Goal: Information Seeking & Learning: Learn about a topic

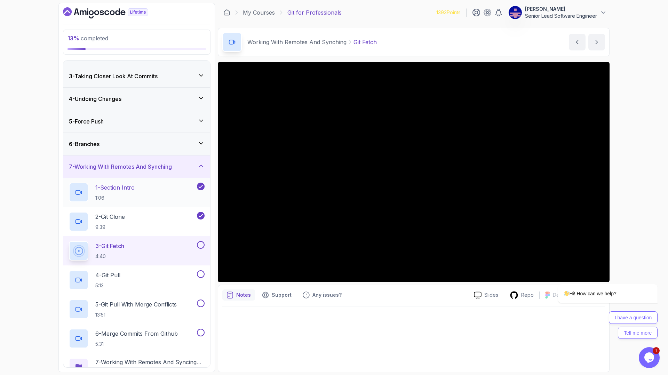
scroll to position [42, 0]
click at [105, 241] on p "3 - Git Fetch" at bounding box center [109, 245] width 29 height 8
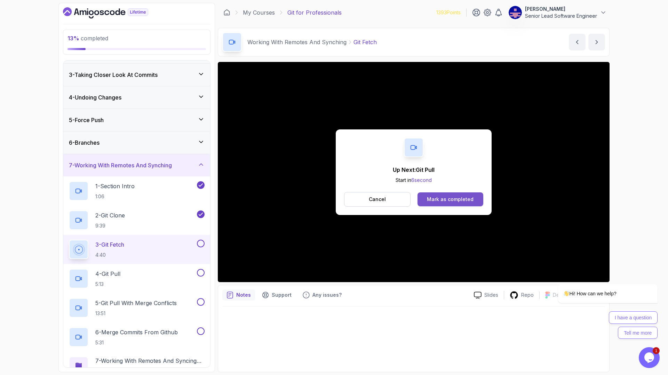
click at [448, 196] on div "Mark as completed" at bounding box center [450, 199] width 47 height 7
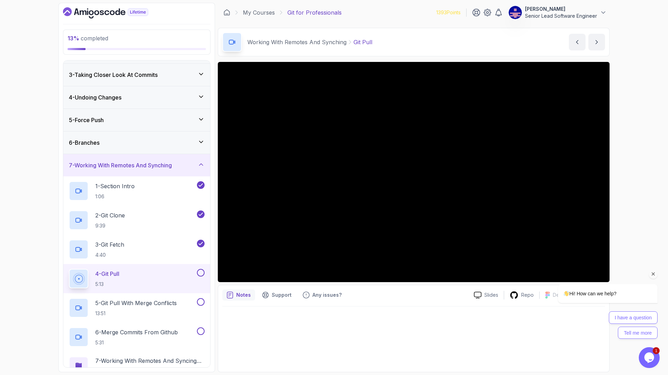
click at [594, 261] on div "Hi! How can we help? I have a question Tell me more" at bounding box center [598, 281] width 125 height 123
click at [592, 261] on div "Hi! How can we help? I have a question Tell me more" at bounding box center [598, 281] width 125 height 123
click at [654, 274] on icon "Chat attention grabber" at bounding box center [654, 274] width 6 height 6
click at [392, 307] on div at bounding box center [413, 337] width 383 height 61
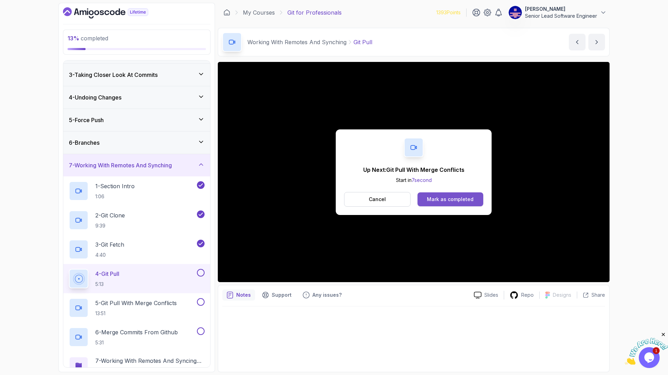
click at [444, 196] on div "Mark as completed" at bounding box center [450, 199] width 47 height 7
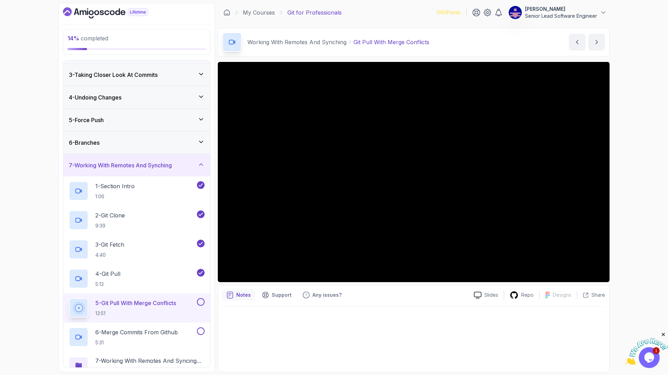
click at [202, 139] on icon at bounding box center [201, 142] width 7 height 7
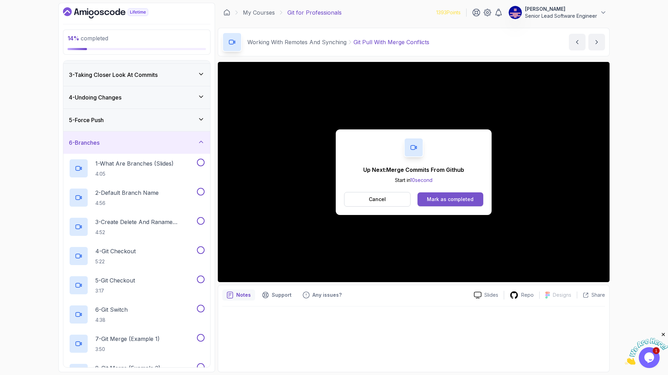
click at [438, 196] on div "Mark as completed" at bounding box center [450, 199] width 47 height 7
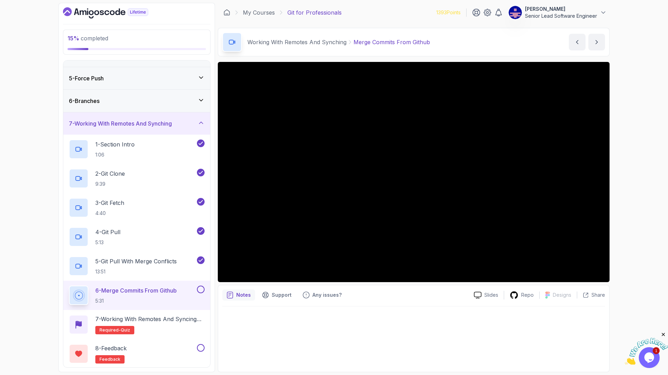
scroll to position [86, 0]
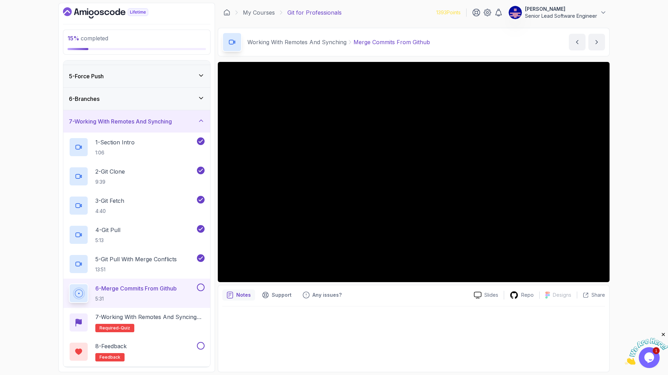
click at [157, 374] on div "8 - Pull Requests" at bounding box center [137, 378] width 136 height 8
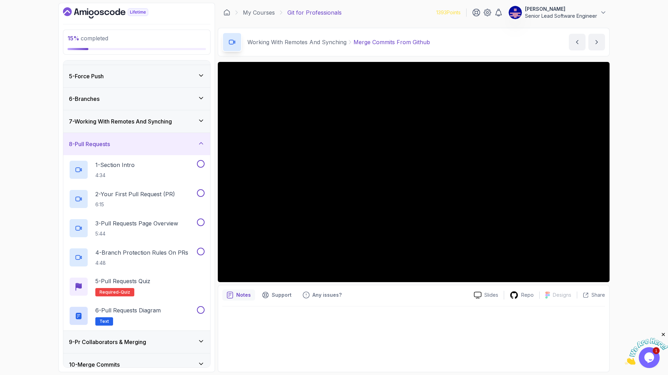
click at [145, 338] on div "9 - Pr Collaborators & Merging" at bounding box center [137, 342] width 136 height 8
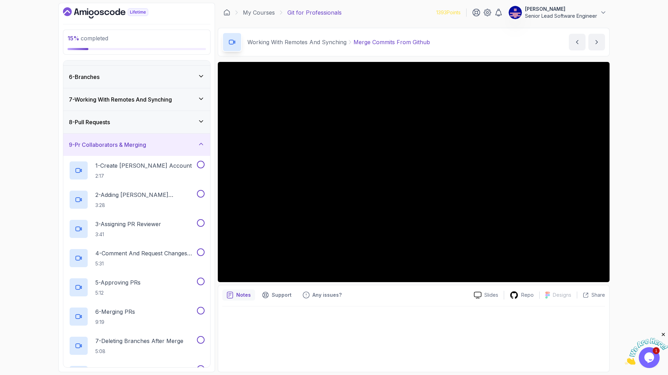
scroll to position [150, 0]
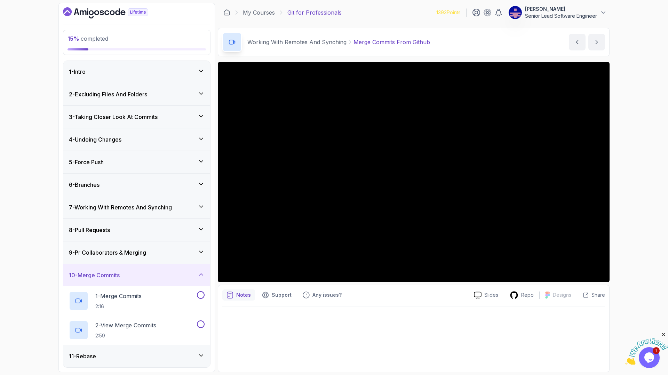
scroll to position [0, 0]
click at [100, 181] on div "6 - Branches" at bounding box center [137, 185] width 136 height 8
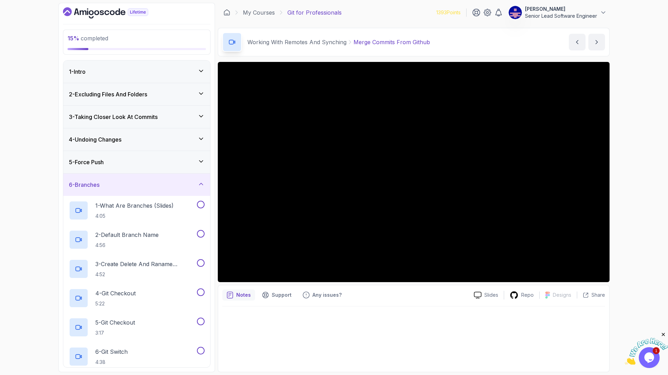
click at [87, 158] on h3 "5 - Force Push" at bounding box center [86, 162] width 35 height 8
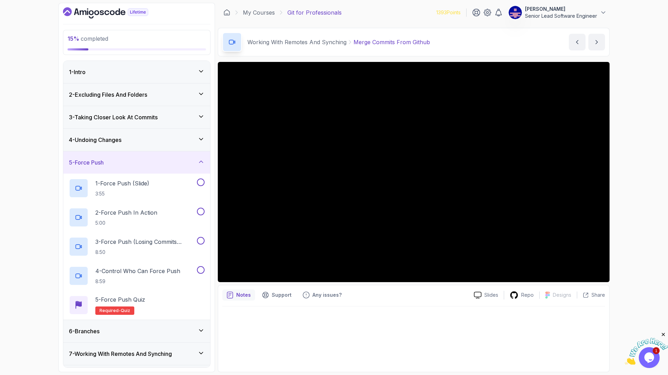
click at [89, 106] on div "3 - Taking Closer Look At Commits" at bounding box center [136, 117] width 147 height 22
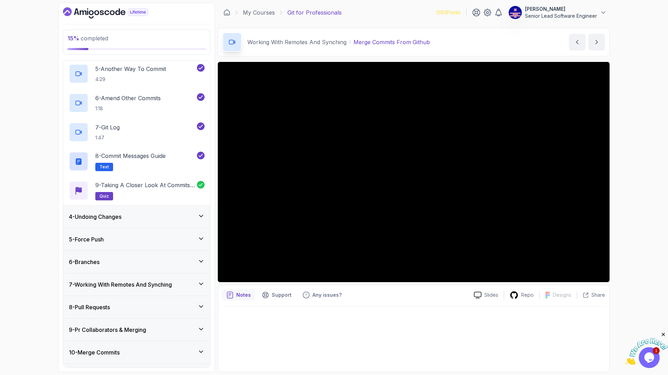
scroll to position [220, 0]
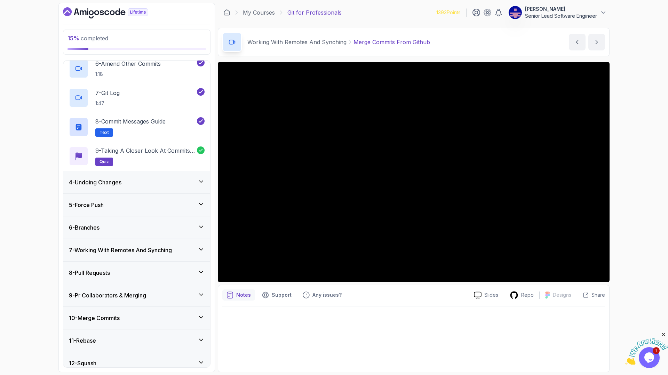
click at [202, 249] on icon at bounding box center [200, 250] width 3 height 2
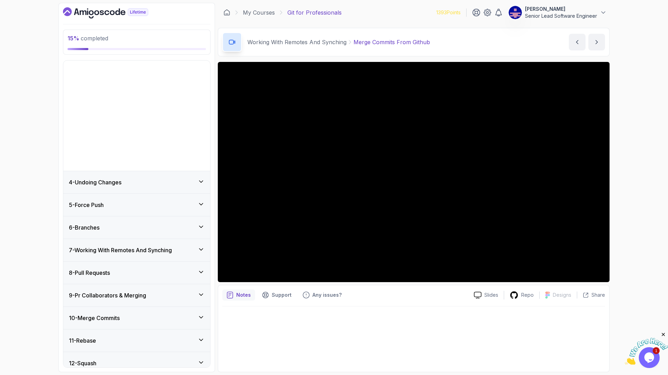
scroll to position [34, 0]
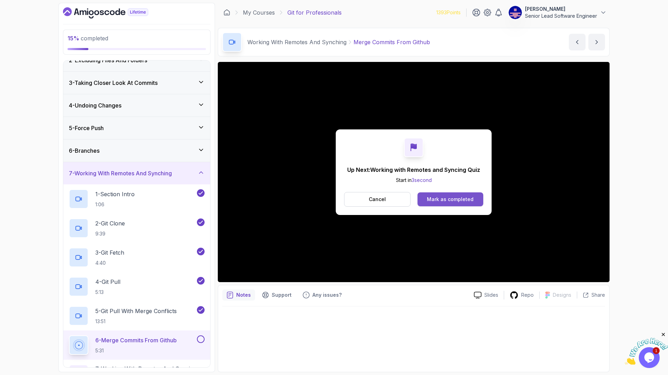
click at [433, 196] on div "Mark as completed" at bounding box center [450, 199] width 47 height 7
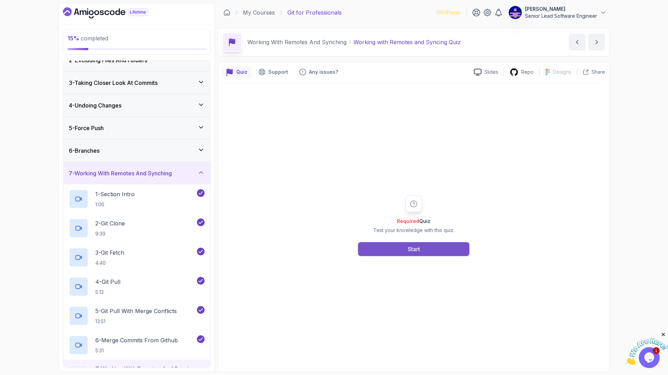
click at [427, 242] on button "Start" at bounding box center [413, 249] width 111 height 14
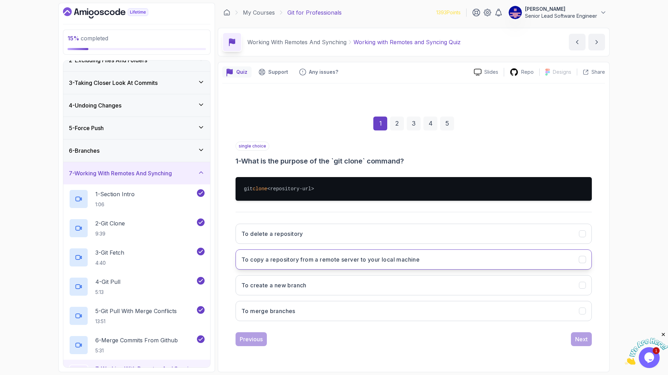
click at [423, 250] on button "To copy a repository from a remote server to your local machine" at bounding box center [414, 260] width 356 height 20
click at [575, 335] on div "Next" at bounding box center [581, 339] width 13 height 8
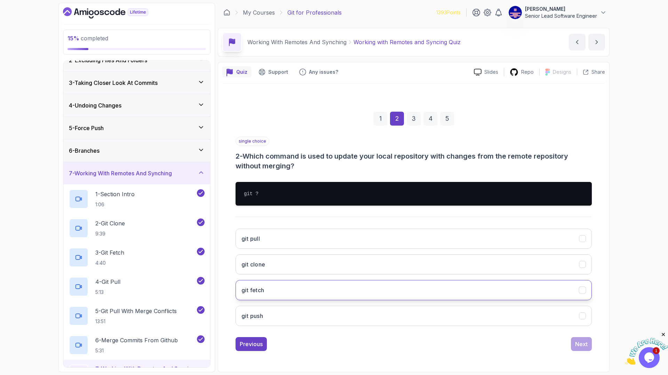
click at [477, 280] on button "git fetch" at bounding box center [414, 290] width 356 height 20
click at [575, 340] on div "Next" at bounding box center [581, 344] width 13 height 8
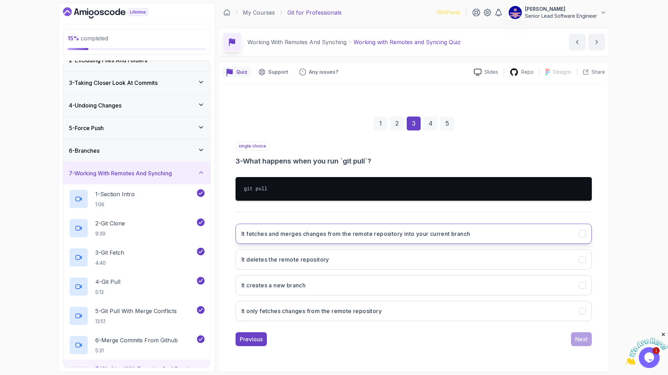
click at [408, 230] on h3 "It fetches and merges changes from the remote repository into your current bran…" at bounding box center [356, 234] width 229 height 8
click at [571, 332] on button "Next" at bounding box center [581, 339] width 21 height 14
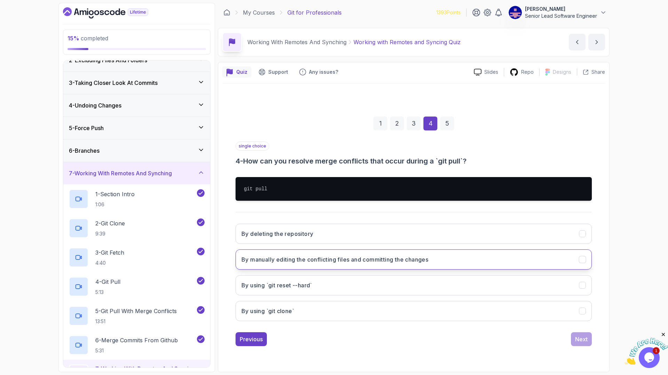
click at [469, 250] on button "By manually editing the conflicting files and committing the changes" at bounding box center [414, 260] width 356 height 20
click at [571, 332] on button "Next" at bounding box center [581, 339] width 21 height 14
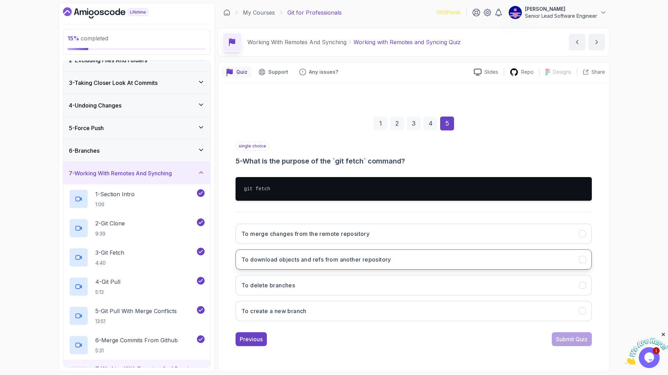
click at [440, 250] on button "To download objects and refs from another repository" at bounding box center [414, 260] width 356 height 20
click at [556, 335] on div "Submit Quiz" at bounding box center [572, 339] width 32 height 8
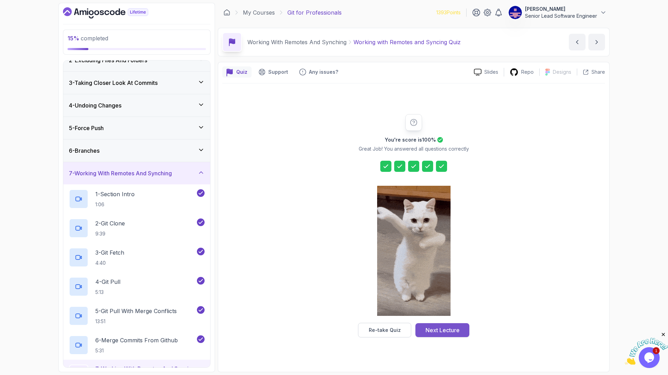
click at [450, 323] on button "Next Lecture" at bounding box center [443, 330] width 54 height 14
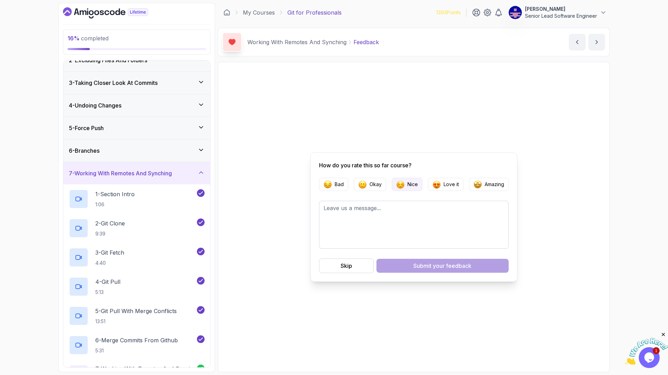
click at [405, 188] on img "button" at bounding box center [401, 184] width 8 height 8
click at [416, 262] on div "Submit your feedback" at bounding box center [443, 266] width 58 height 8
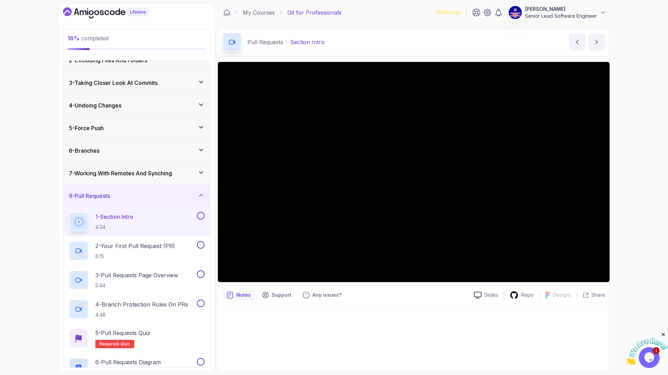
click at [203, 147] on icon at bounding box center [201, 150] width 7 height 7
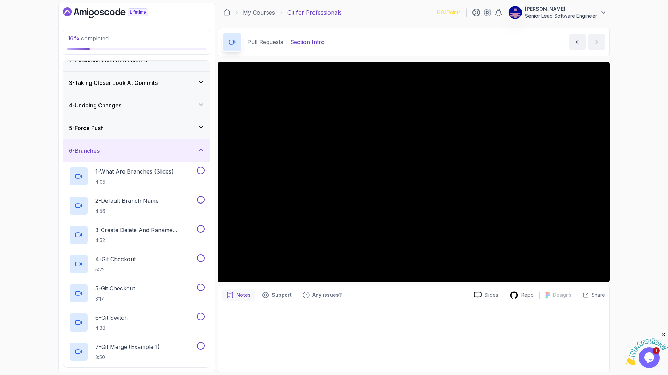
click at [203, 127] on icon at bounding box center [200, 128] width 3 height 2
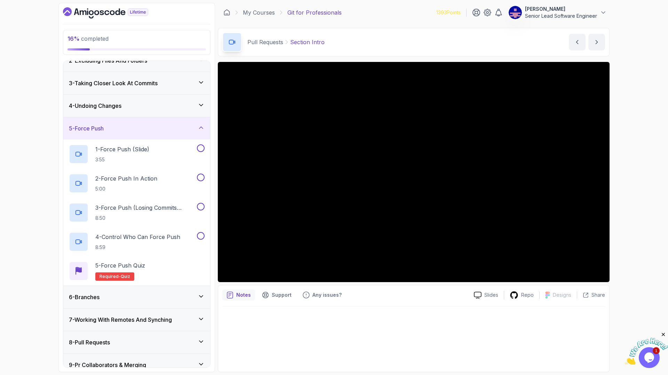
click at [203, 95] on div "4 - Undoing Changes" at bounding box center [136, 106] width 147 height 22
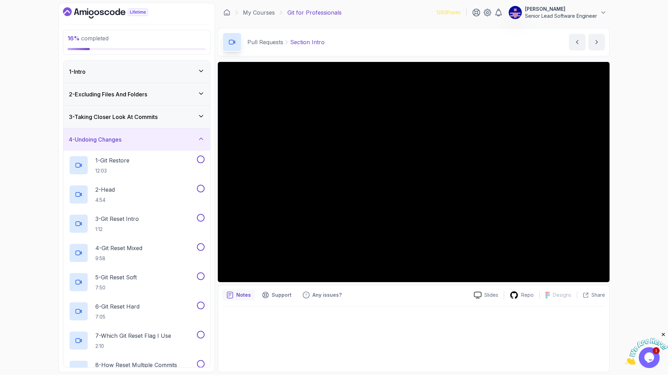
click at [205, 113] on icon at bounding box center [201, 116] width 7 height 7
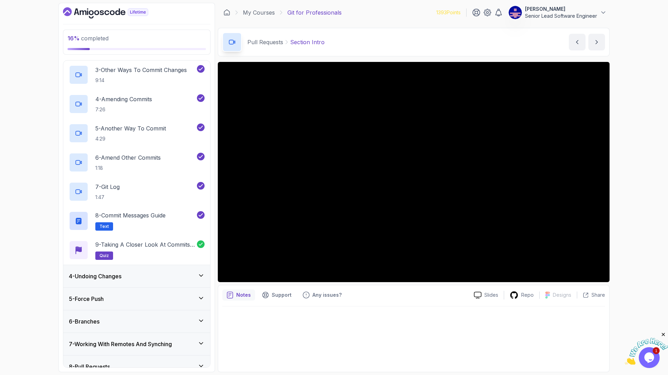
scroll to position [134, 0]
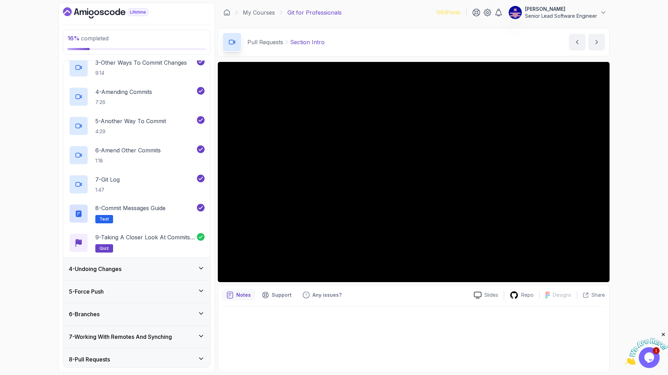
click at [128, 333] on h3 "7 - Working With Remotes And Synching" at bounding box center [120, 337] width 103 height 8
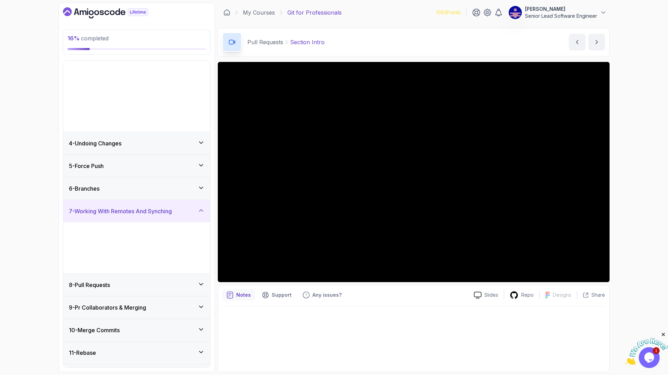
scroll to position [34, 0]
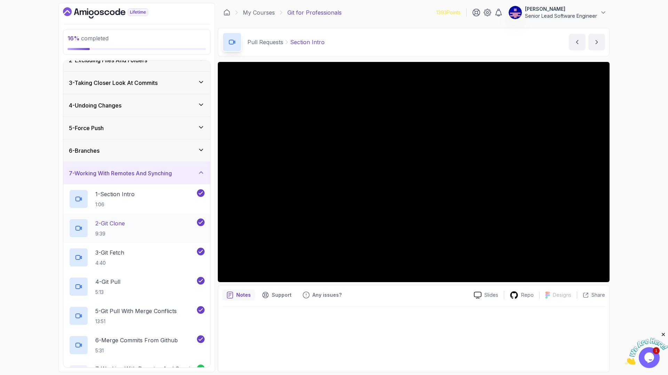
click at [104, 219] on p "2 - Git Clone" at bounding box center [110, 223] width 30 height 8
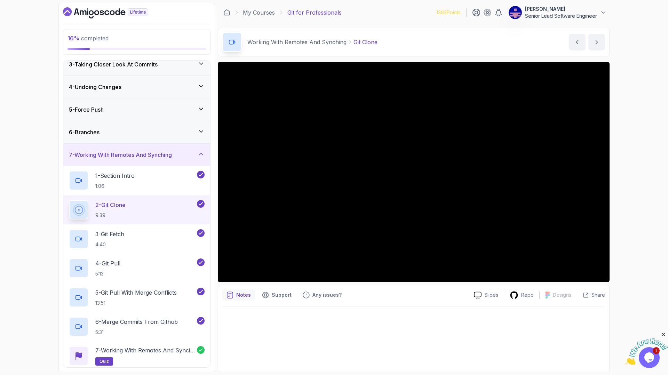
scroll to position [70, 0]
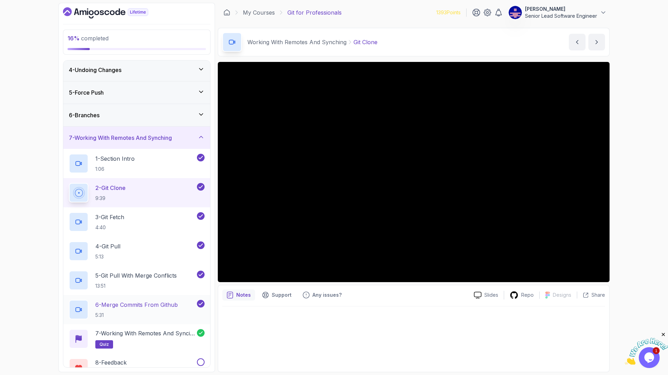
click at [127, 301] on p "6 - Merge Commits From Github" at bounding box center [136, 305] width 83 height 8
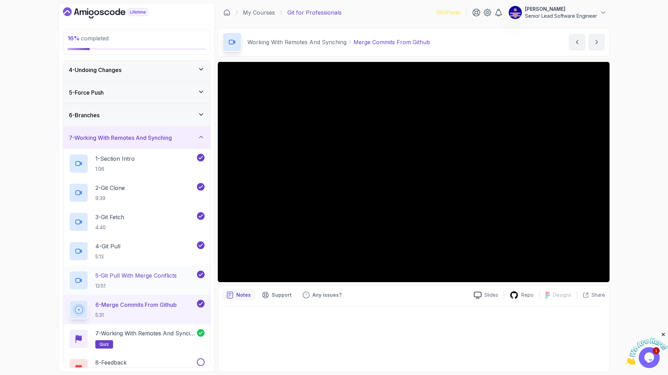
click at [128, 272] on p "5 - Git Pull With Merge Conflicts" at bounding box center [135, 276] width 81 height 8
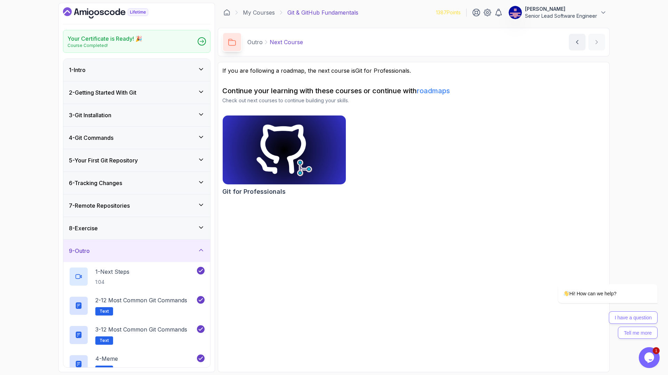
click at [105, 134] on div "4 - Git Commands" at bounding box center [137, 138] width 136 height 8
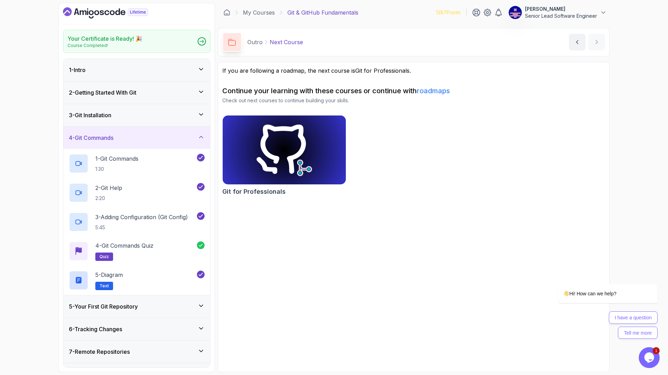
click at [110, 303] on h3 "5 - Your First Git Repository" at bounding box center [103, 307] width 69 height 8
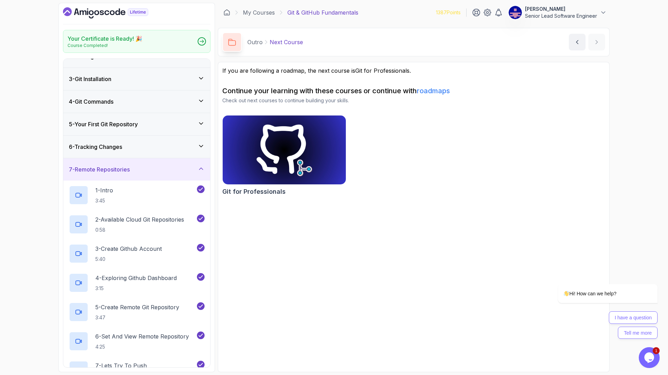
scroll to position [41, 0]
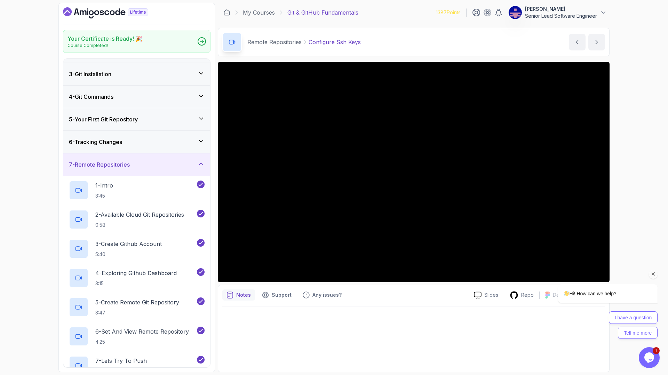
click at [554, 242] on div "Hi! How can we help? I have a question Tell me more" at bounding box center [598, 281] width 125 height 123
click at [274, 234] on div at bounding box center [414, 172] width 392 height 220
click at [258, 165] on div at bounding box center [414, 172] width 392 height 220
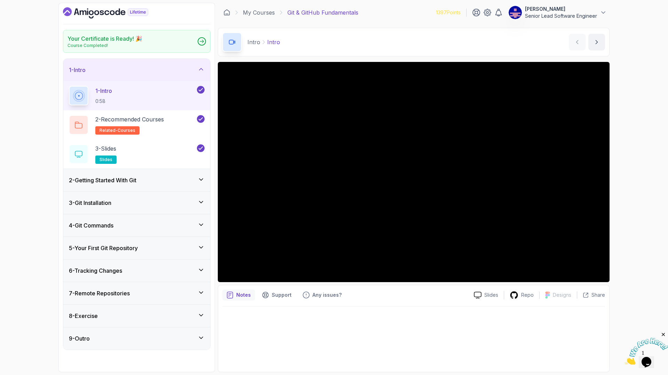
click at [113, 289] on div "7 - Remote Repositories" at bounding box center [137, 293] width 136 height 8
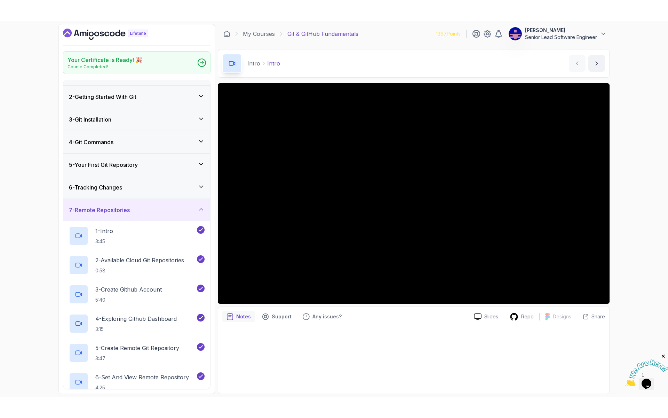
scroll to position [57, 0]
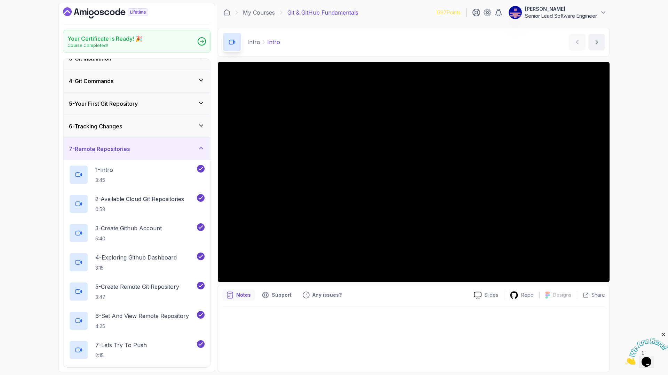
click at [115, 370] on p "8 - Configure Ssh Keys" at bounding box center [124, 374] width 58 height 8
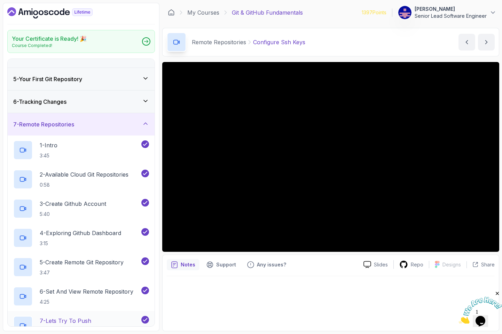
scroll to position [98, 0]
